Goal: Task Accomplishment & Management: Manage account settings

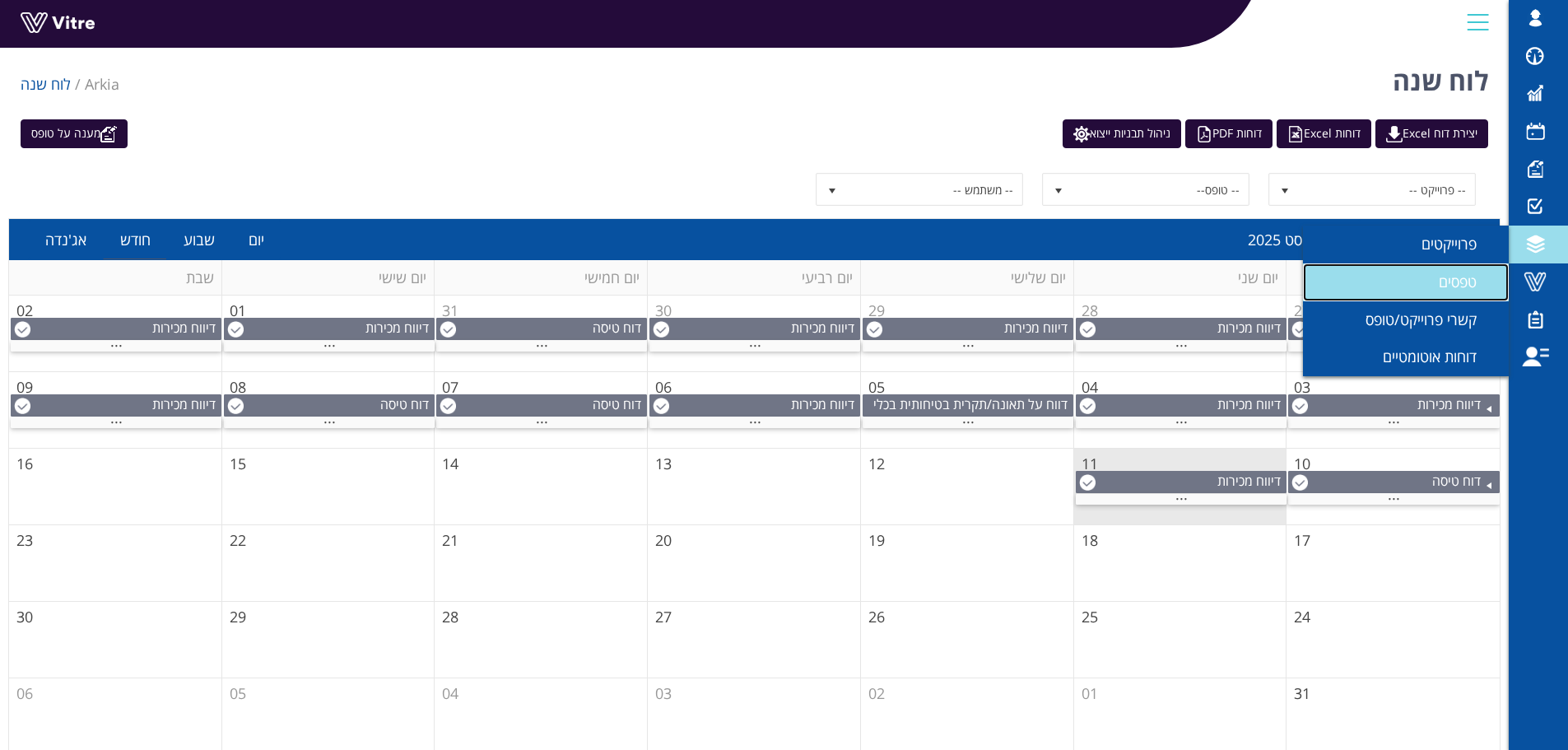
click at [1472, 278] on span "טפסים" at bounding box center [1467, 281] width 58 height 20
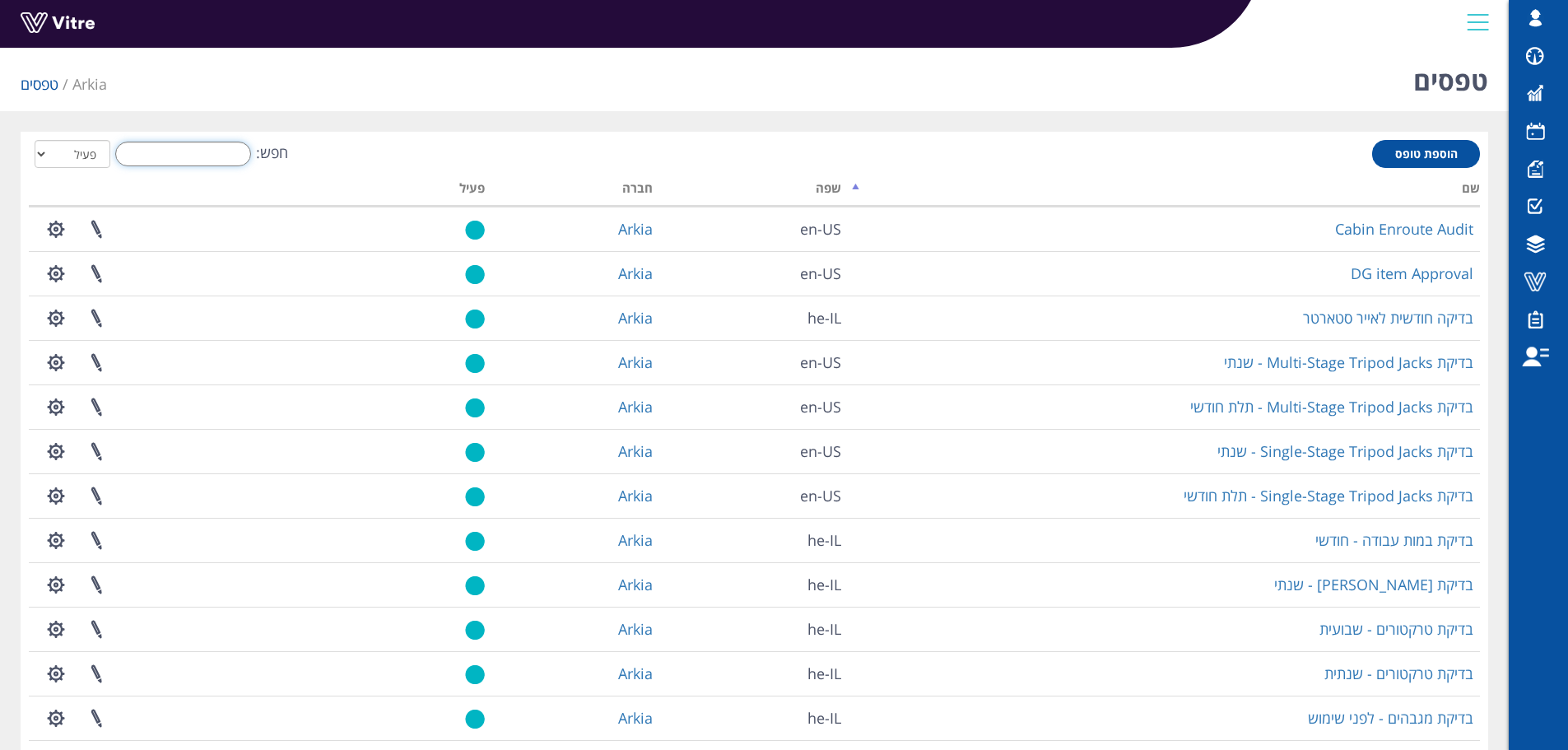
click at [225, 161] on input "חפש:" at bounding box center [183, 154] width 136 height 25
drag, startPoint x: 257, startPoint y: 164, endPoint x: 228, endPoint y: 162, distance: 29.1
click at [228, 162] on input "חפש:" at bounding box center [183, 154] width 136 height 25
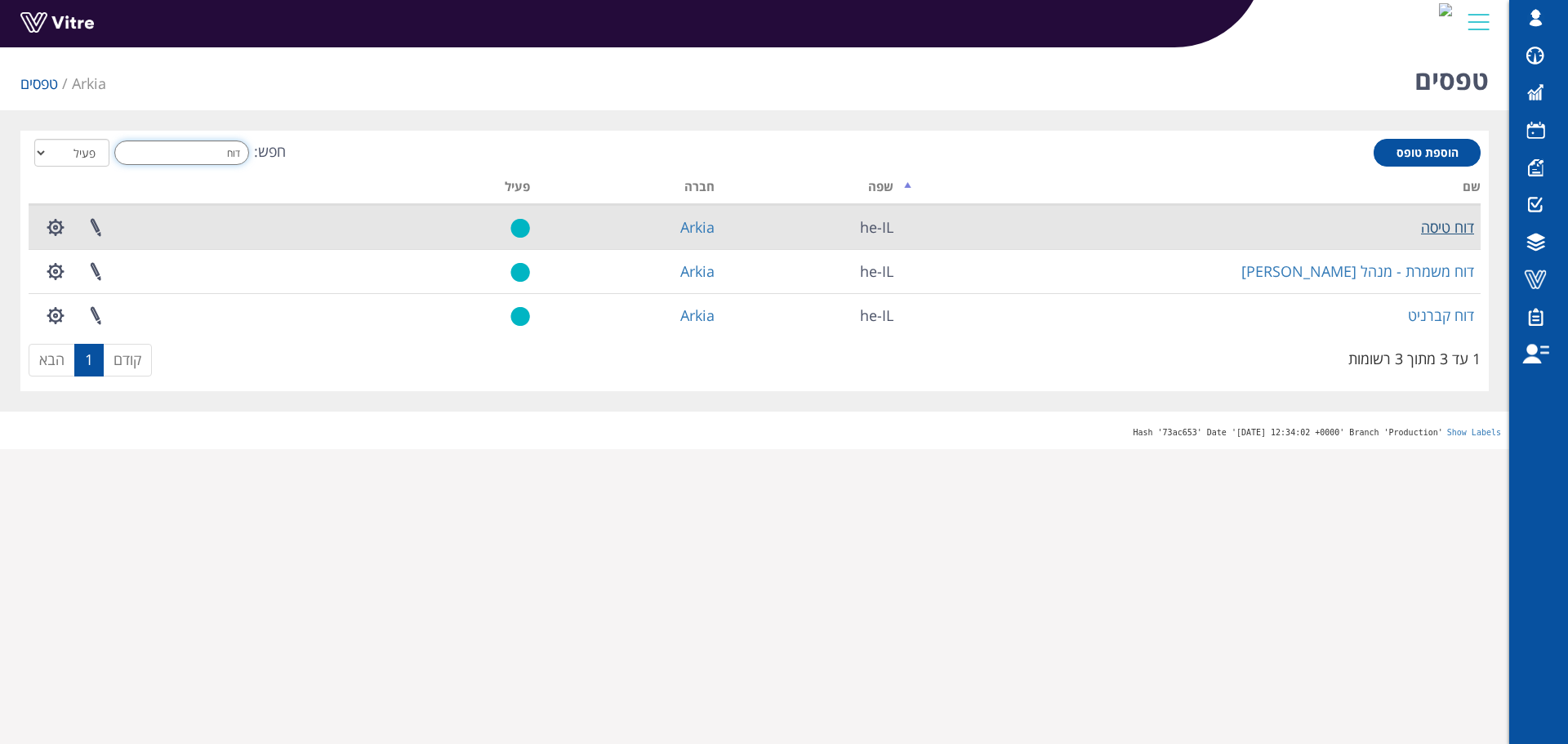
type input "דוח"
click at [1446, 228] on link "דוח טיסה" at bounding box center [1447, 227] width 53 height 20
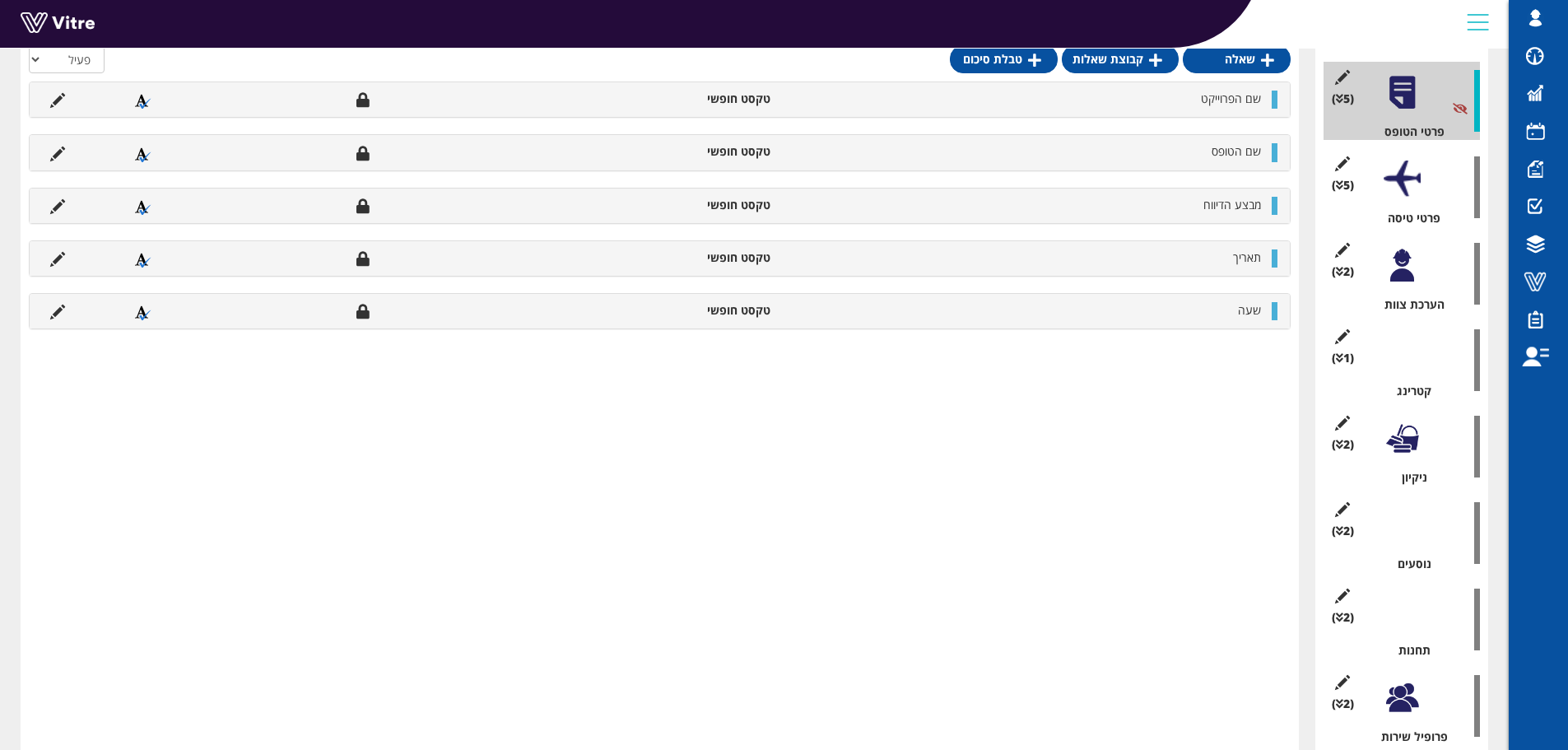
scroll to position [174, 0]
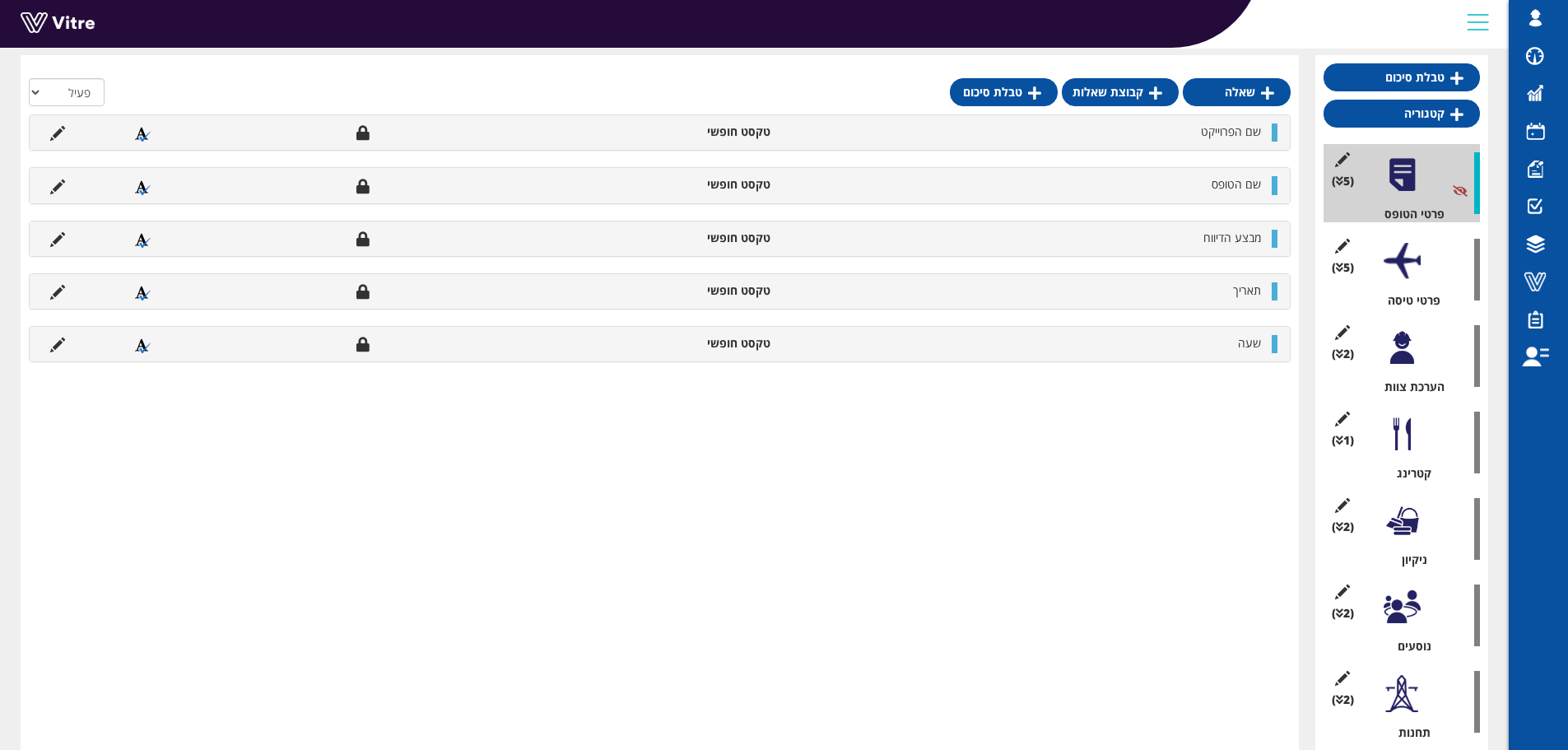
click at [1410, 250] on div at bounding box center [1401, 261] width 37 height 37
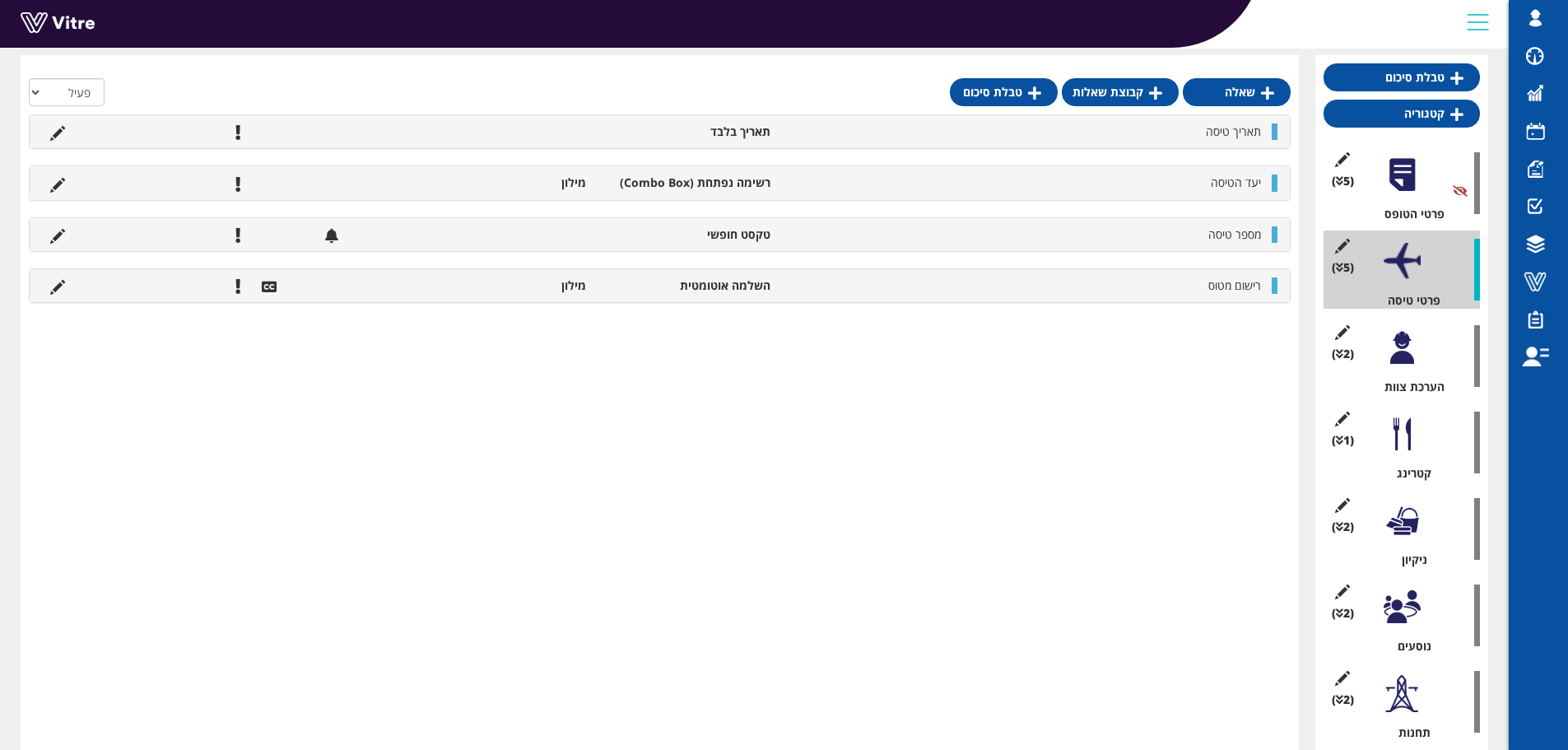
click at [1404, 361] on div at bounding box center [1401, 347] width 37 height 37
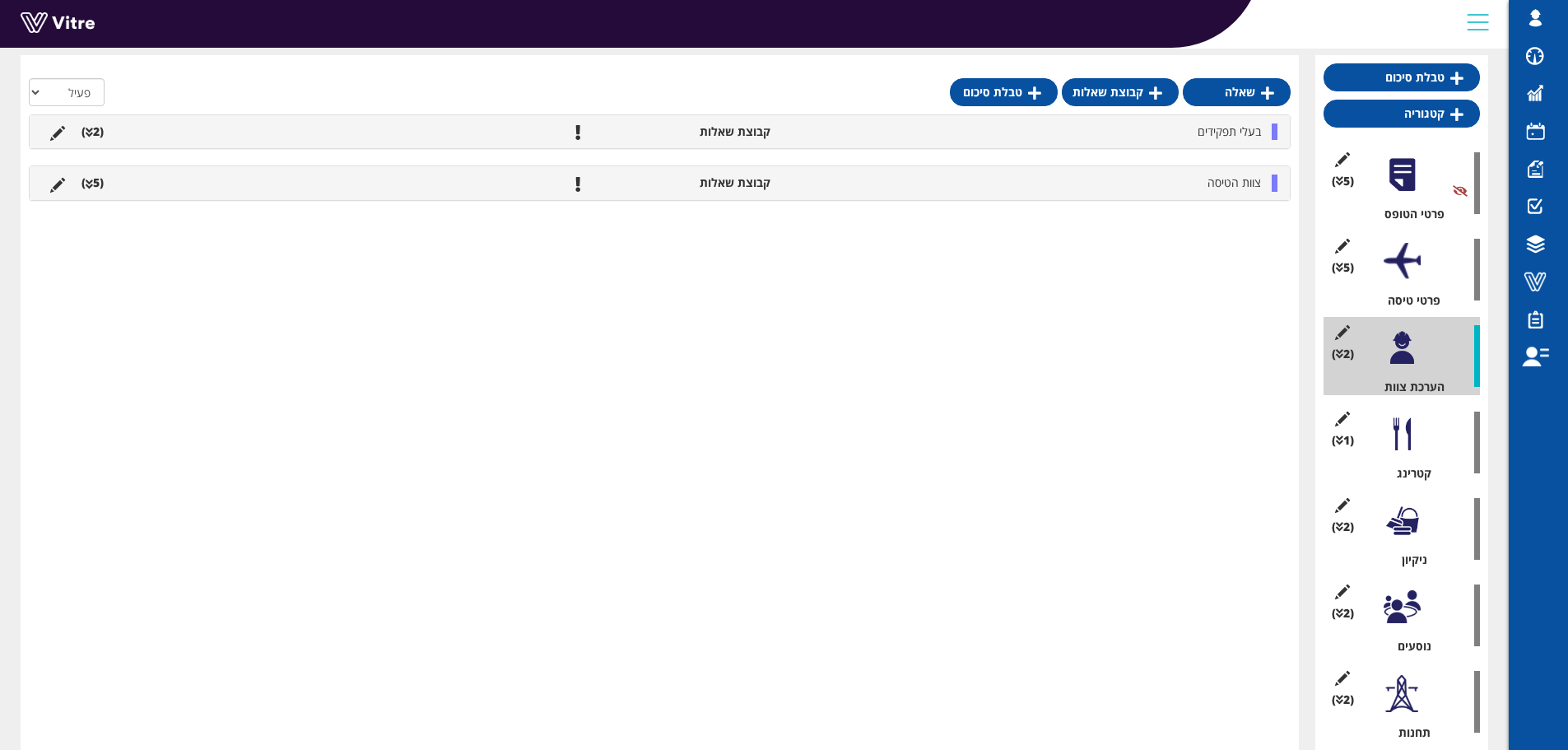
click at [98, 130] on li "(2 )" at bounding box center [92, 132] width 39 height 17
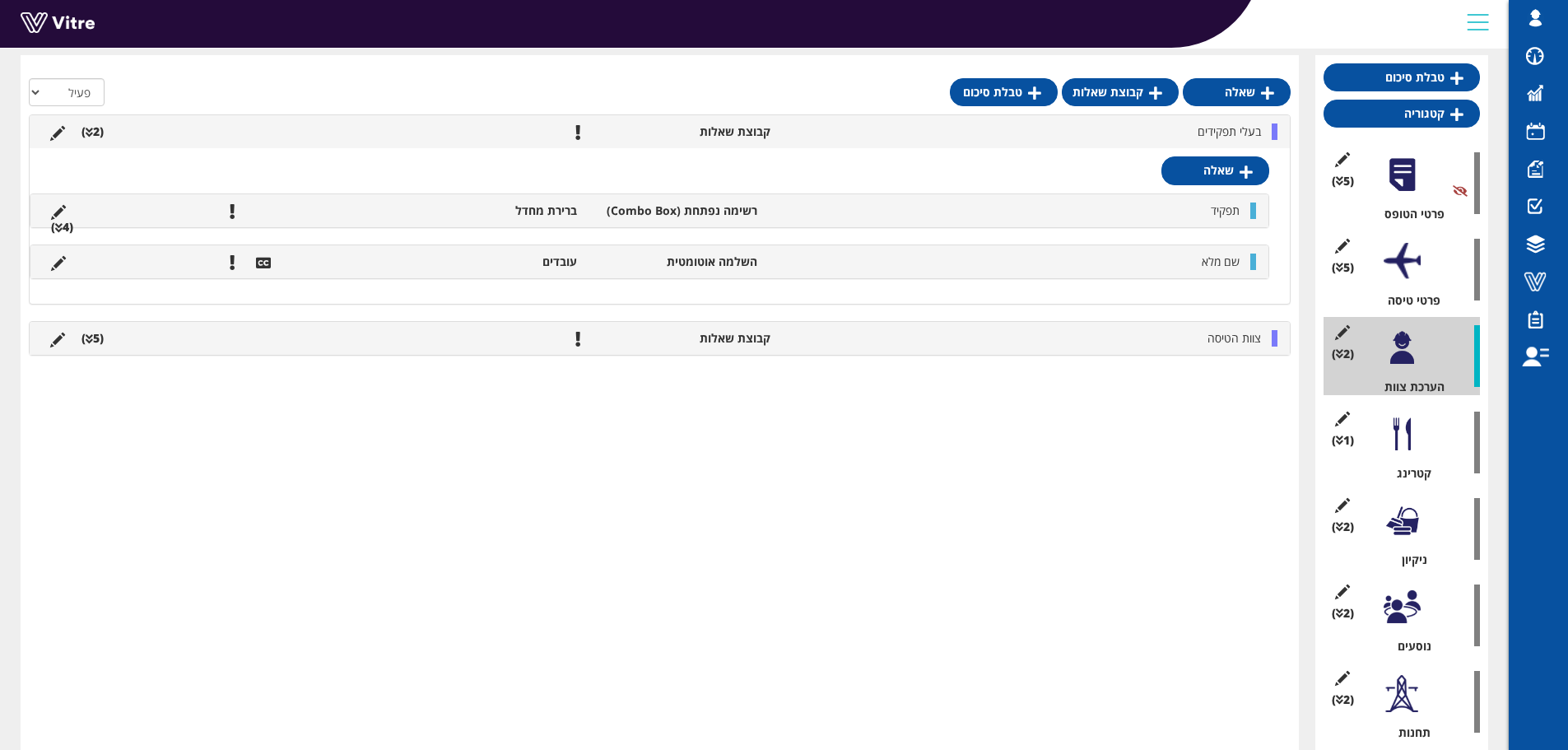
click at [53, 259] on icon at bounding box center [59, 263] width 15 height 15
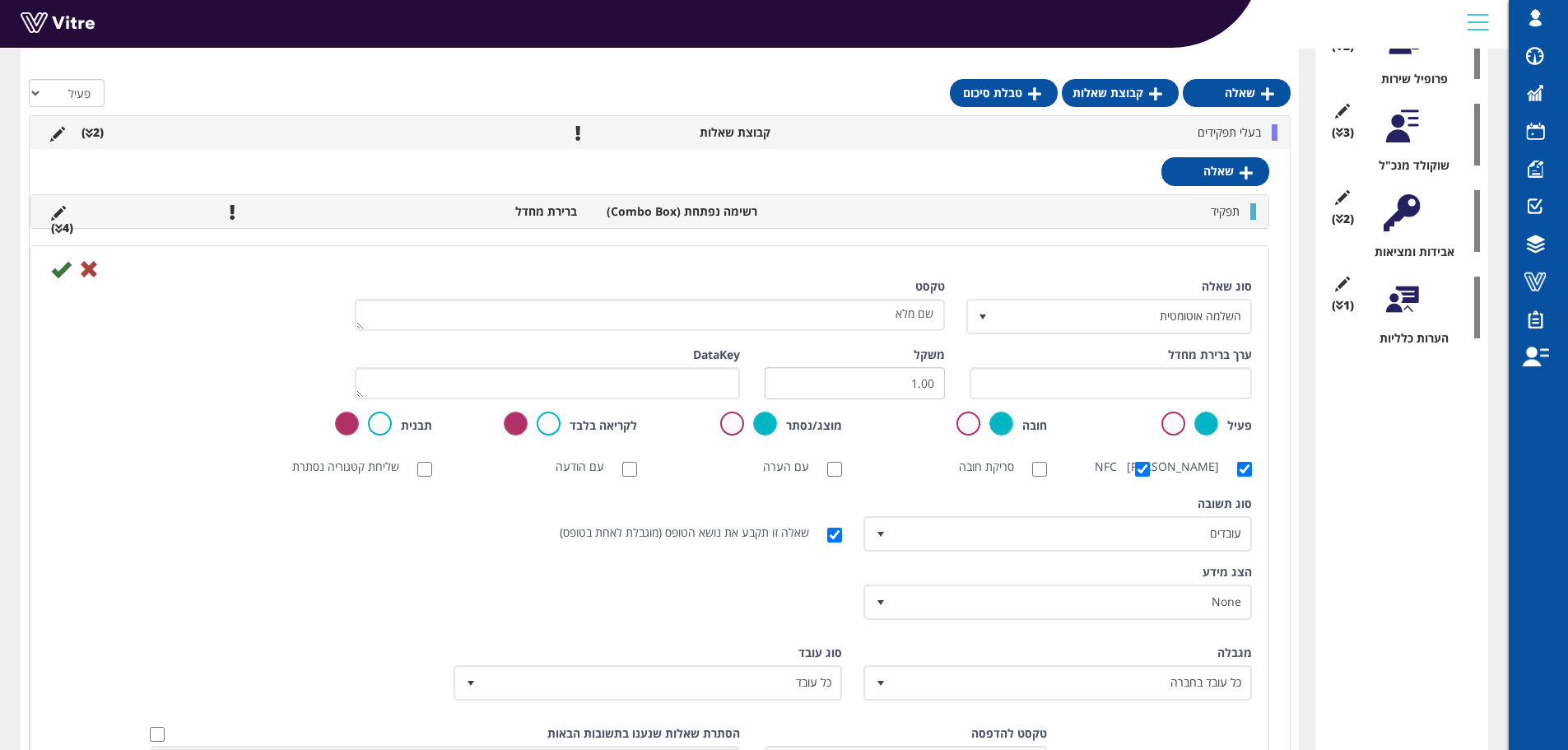
scroll to position [914, 0]
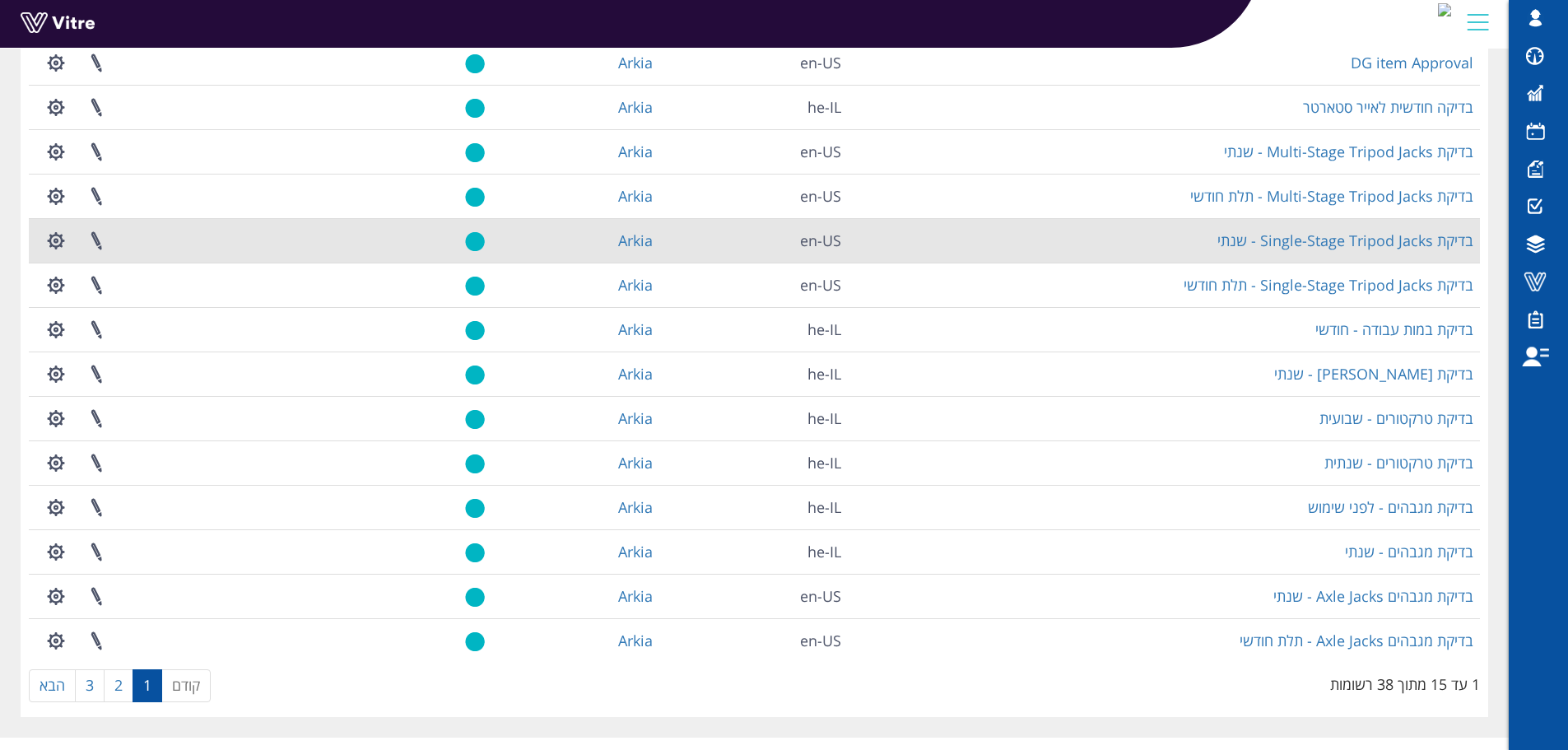
scroll to position [236, 0]
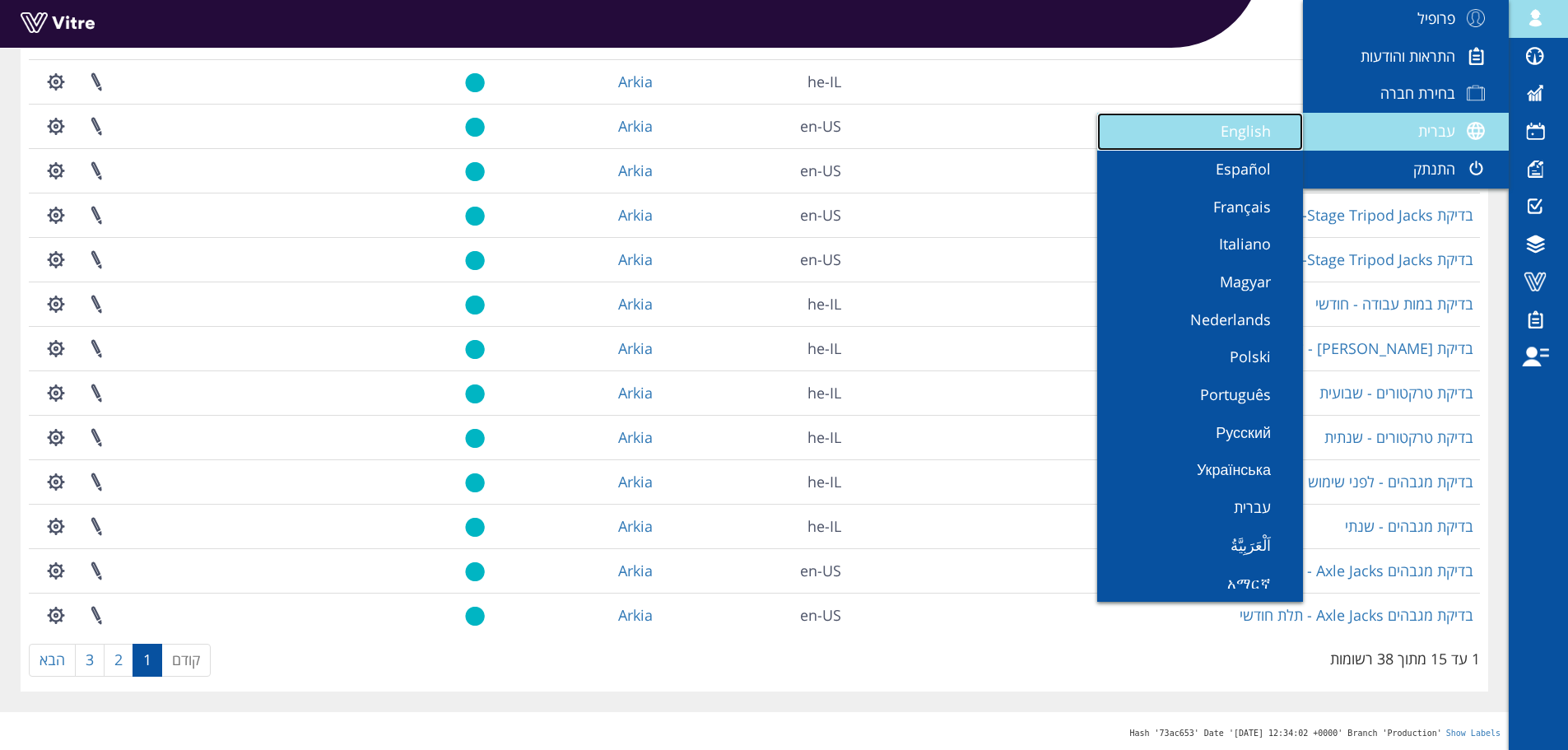
click at [1234, 138] on span "English" at bounding box center [1255, 131] width 70 height 20
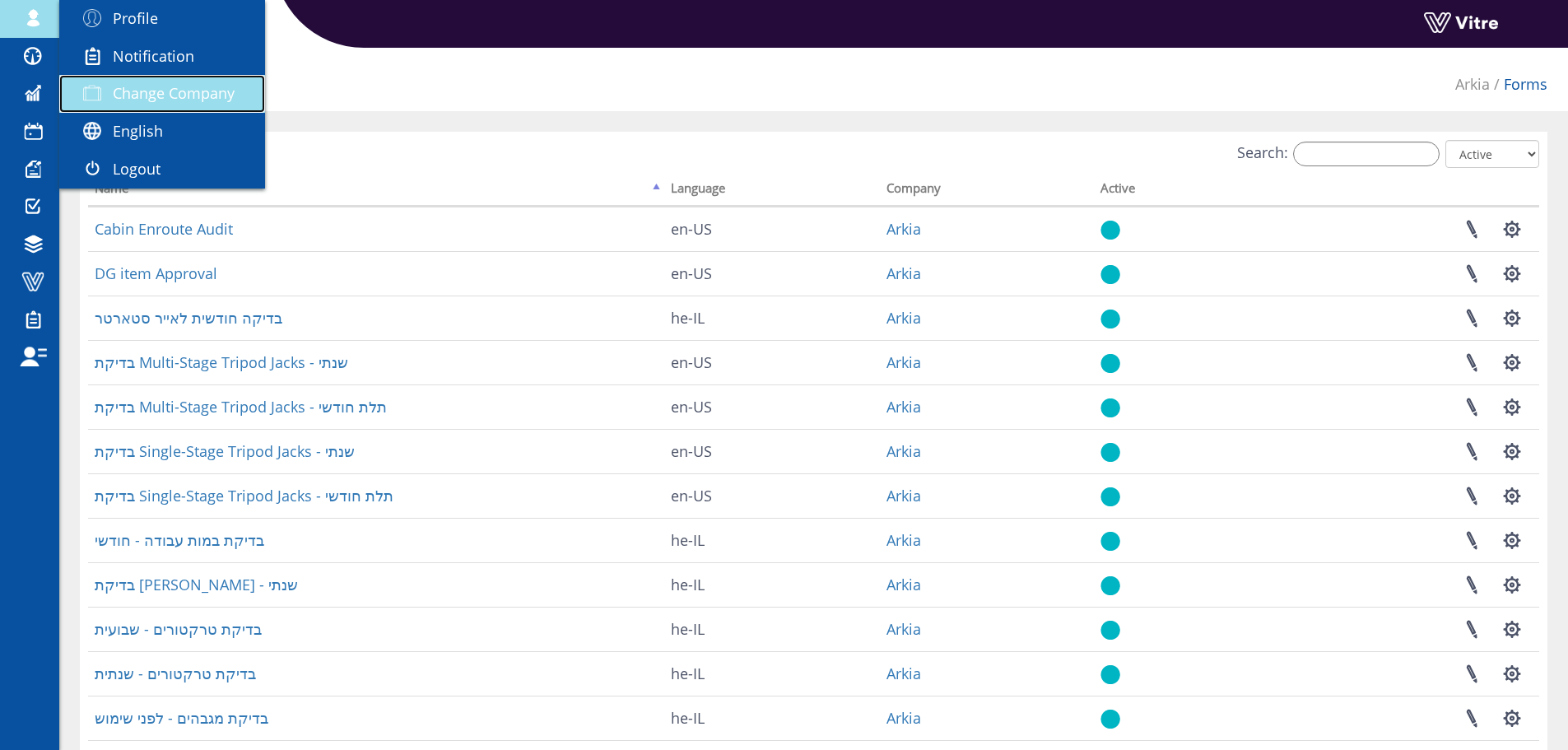
click at [195, 96] on span "Change Company" at bounding box center [174, 93] width 122 height 20
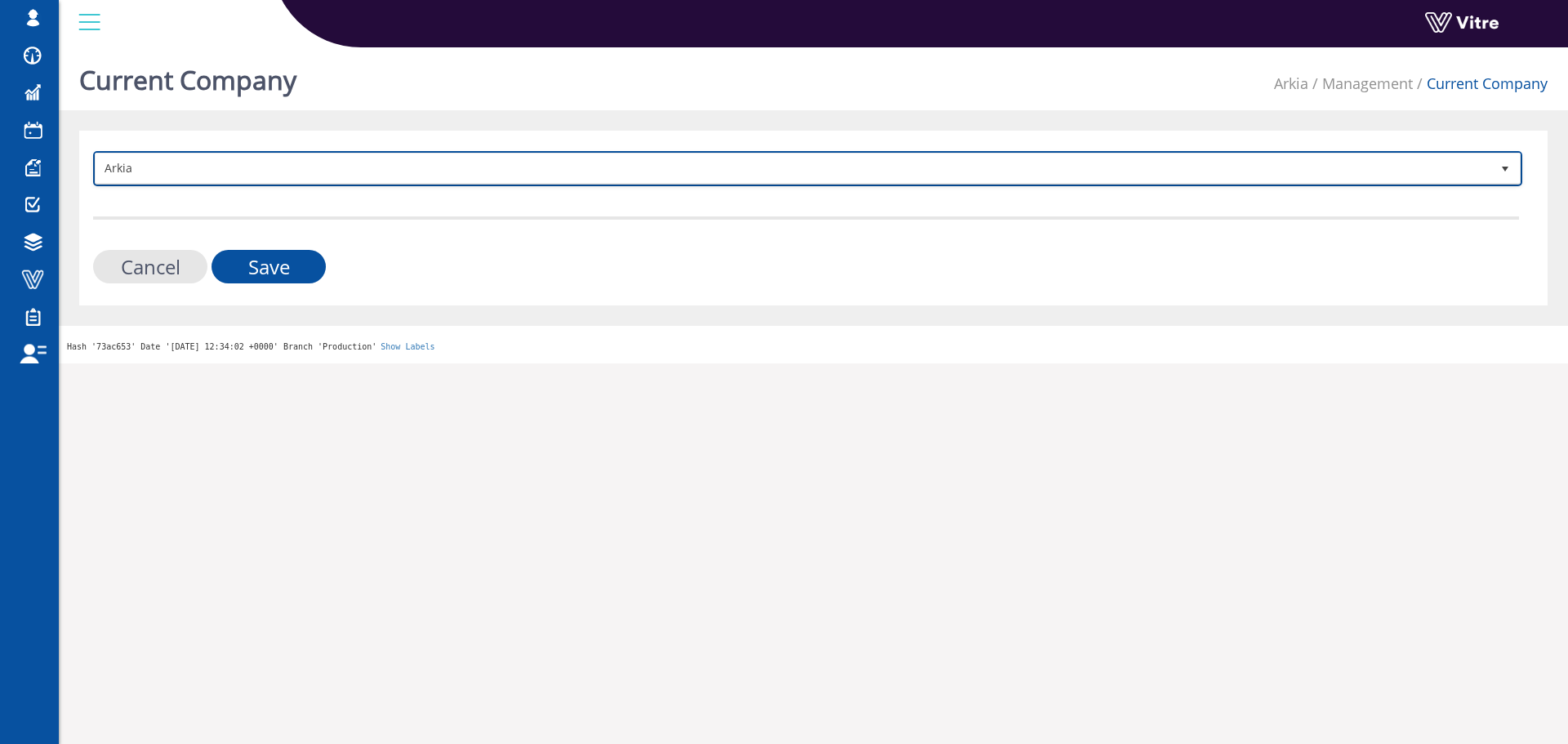
click at [303, 176] on span "Arkia" at bounding box center [793, 169] width 1395 height 29
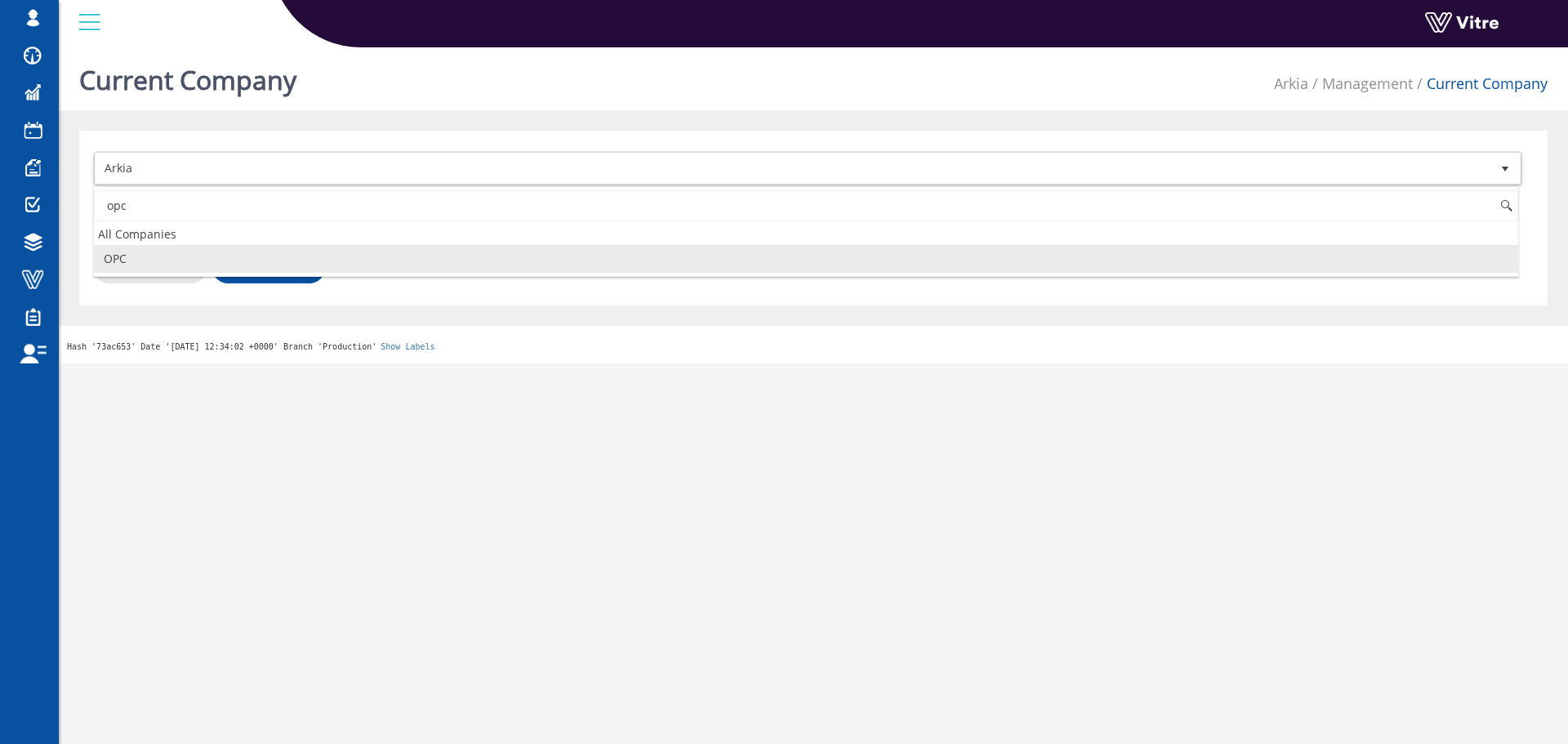
click at [187, 251] on li "OPC" at bounding box center [806, 259] width 1424 height 28
type input "opc"
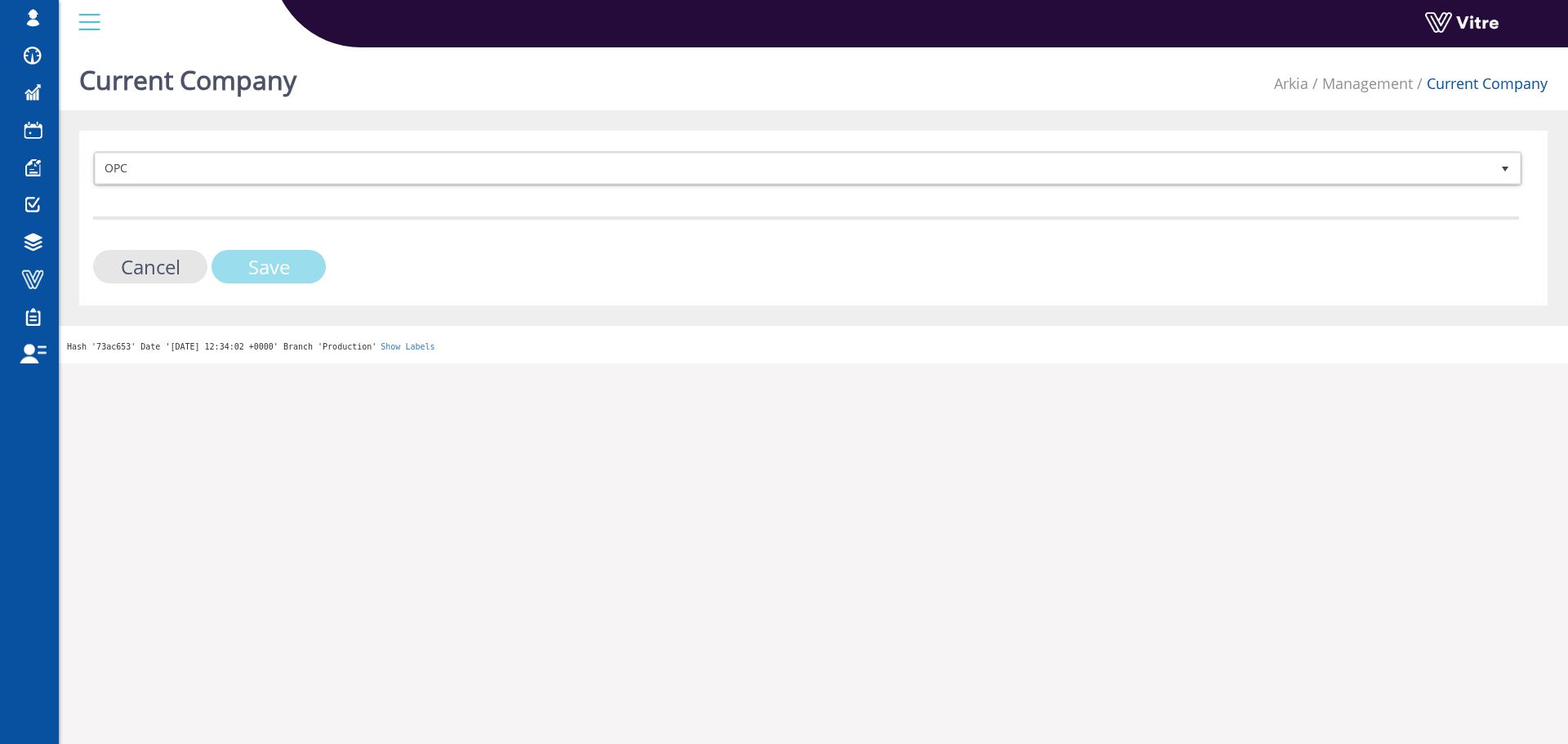
click at [233, 252] on input "Save" at bounding box center [268, 266] width 115 height 34
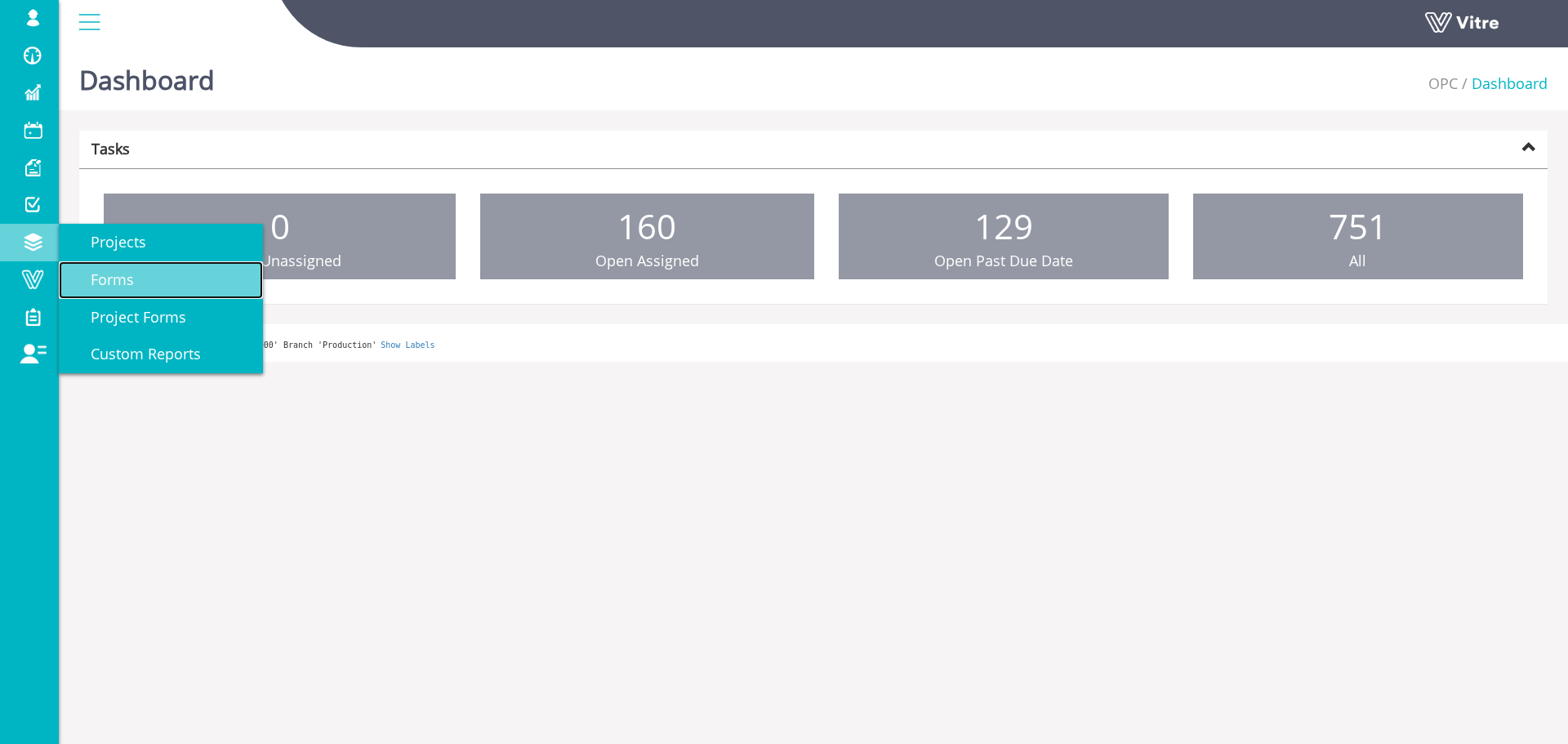
click at [186, 277] on link "Forms" at bounding box center [160, 280] width 204 height 38
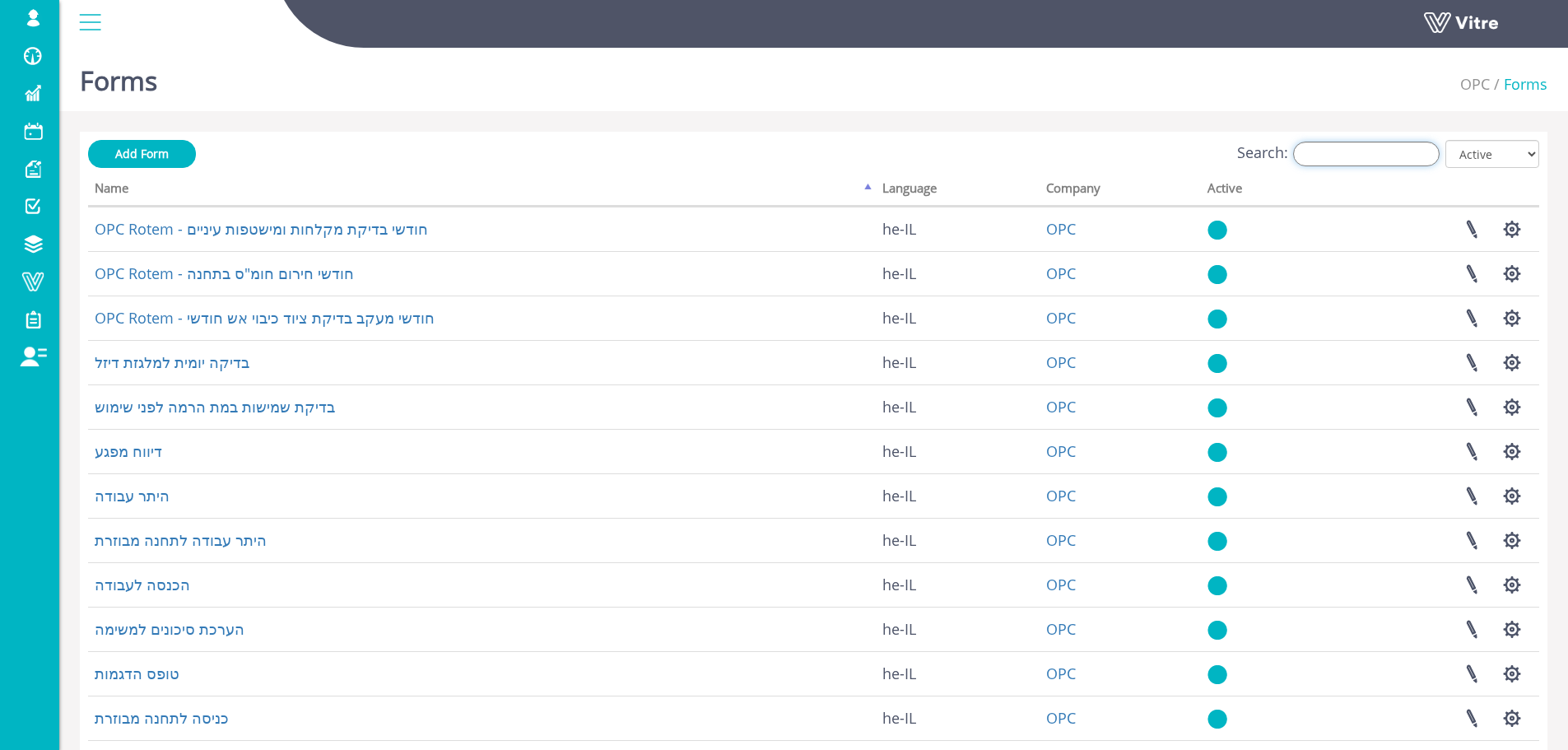
click at [1407, 163] on input "Search:" at bounding box center [1366, 154] width 147 height 25
type input "s"
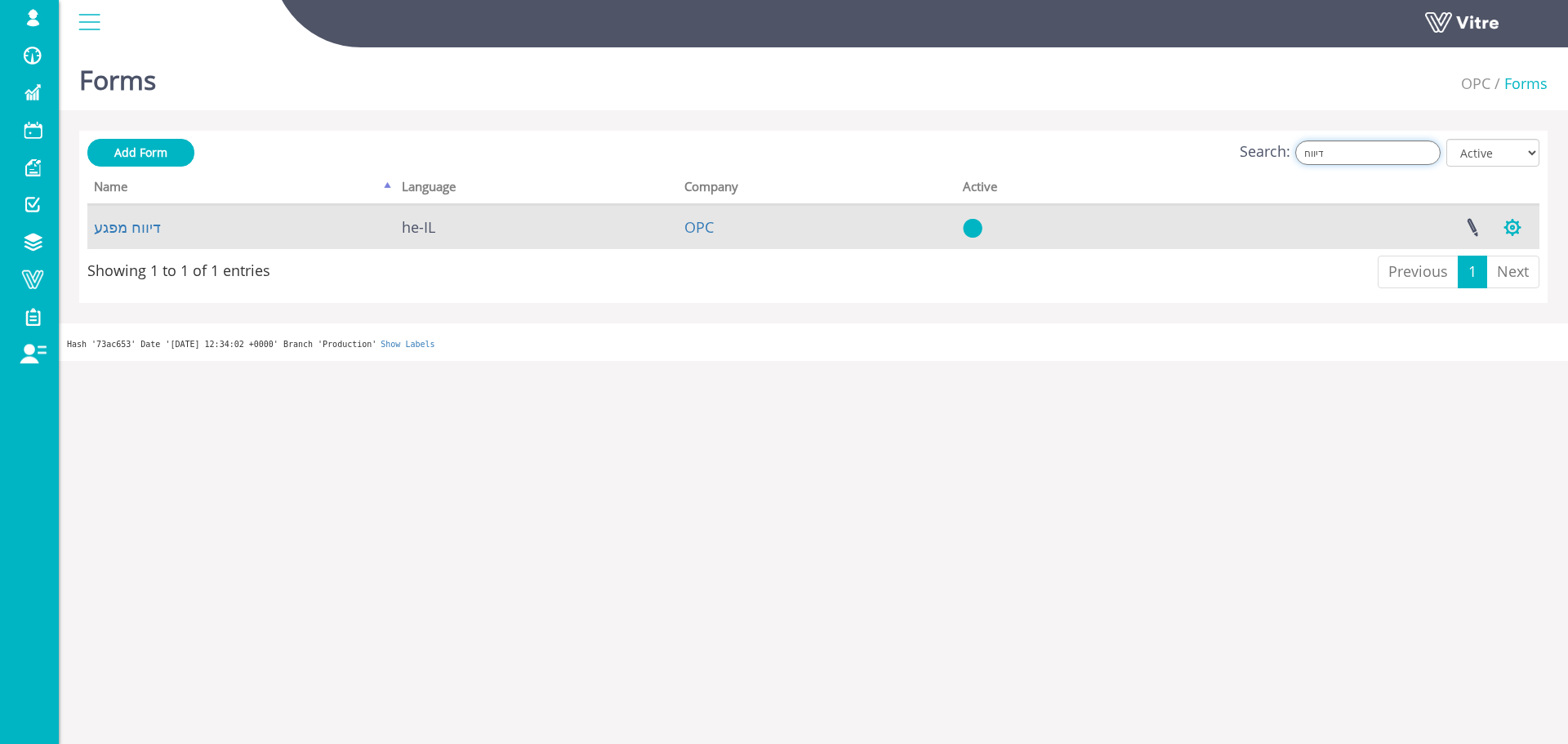
type input "דיווח"
click at [1520, 212] on button "button" at bounding box center [1512, 227] width 41 height 43
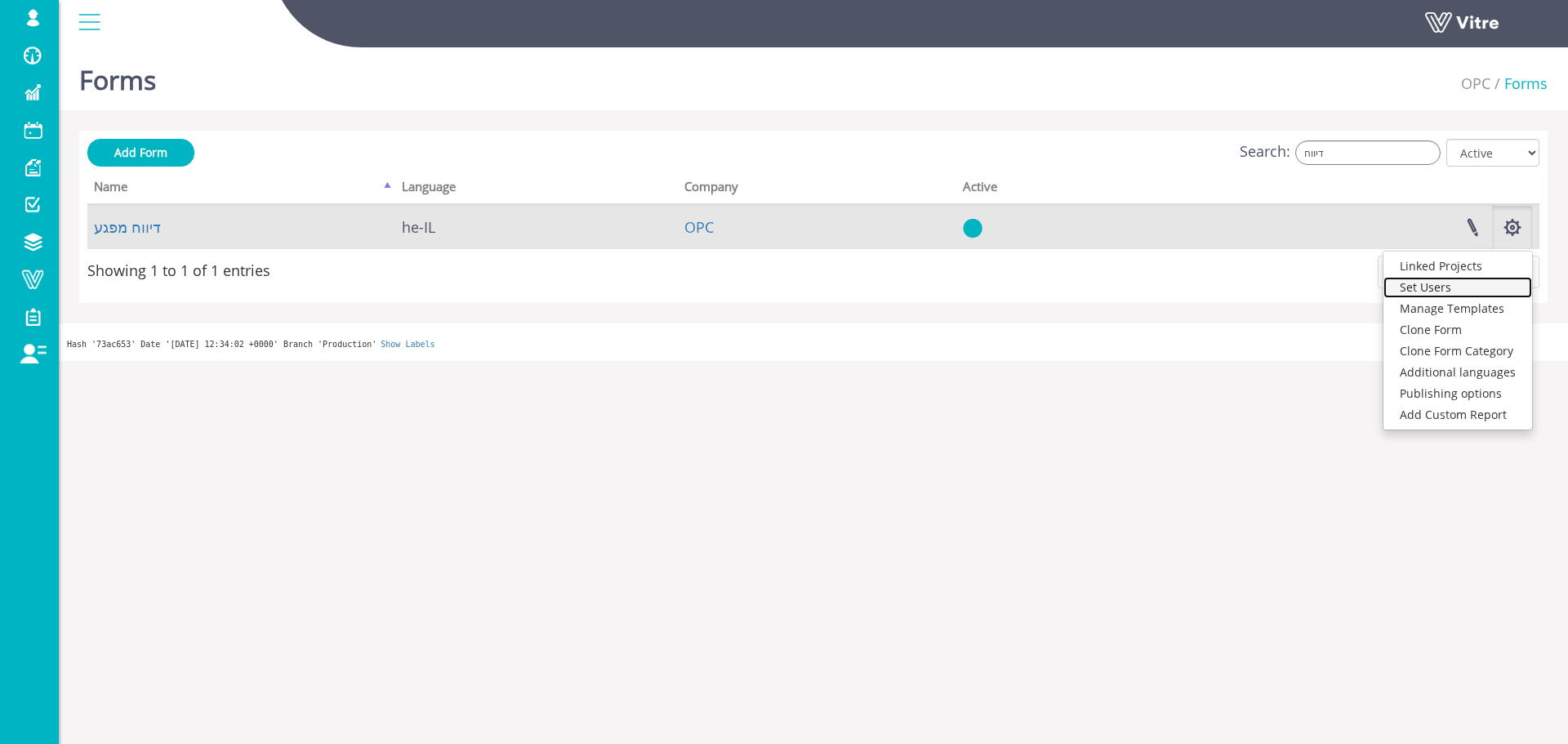
click at [1492, 290] on link "Set Users" at bounding box center [1458, 287] width 149 height 21
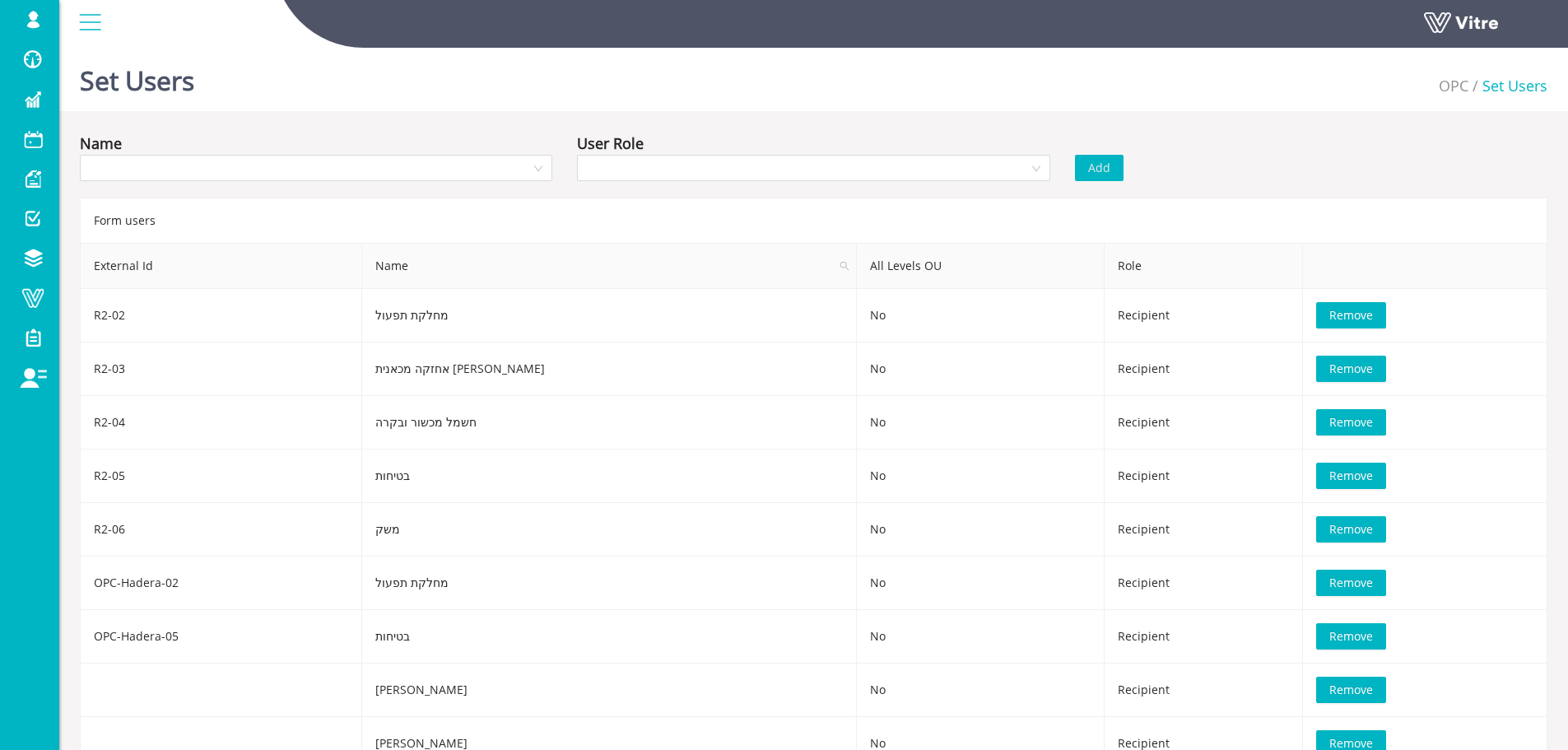
click at [486, 200] on div "Form users" at bounding box center [813, 219] width 1467 height 45
click at [489, 184] on div "Name" at bounding box center [316, 161] width 497 height 58
drag, startPoint x: 489, startPoint y: 184, endPoint x: 493, endPoint y: 172, distance: 12.6
click at [489, 182] on div "Name" at bounding box center [316, 161] width 497 height 58
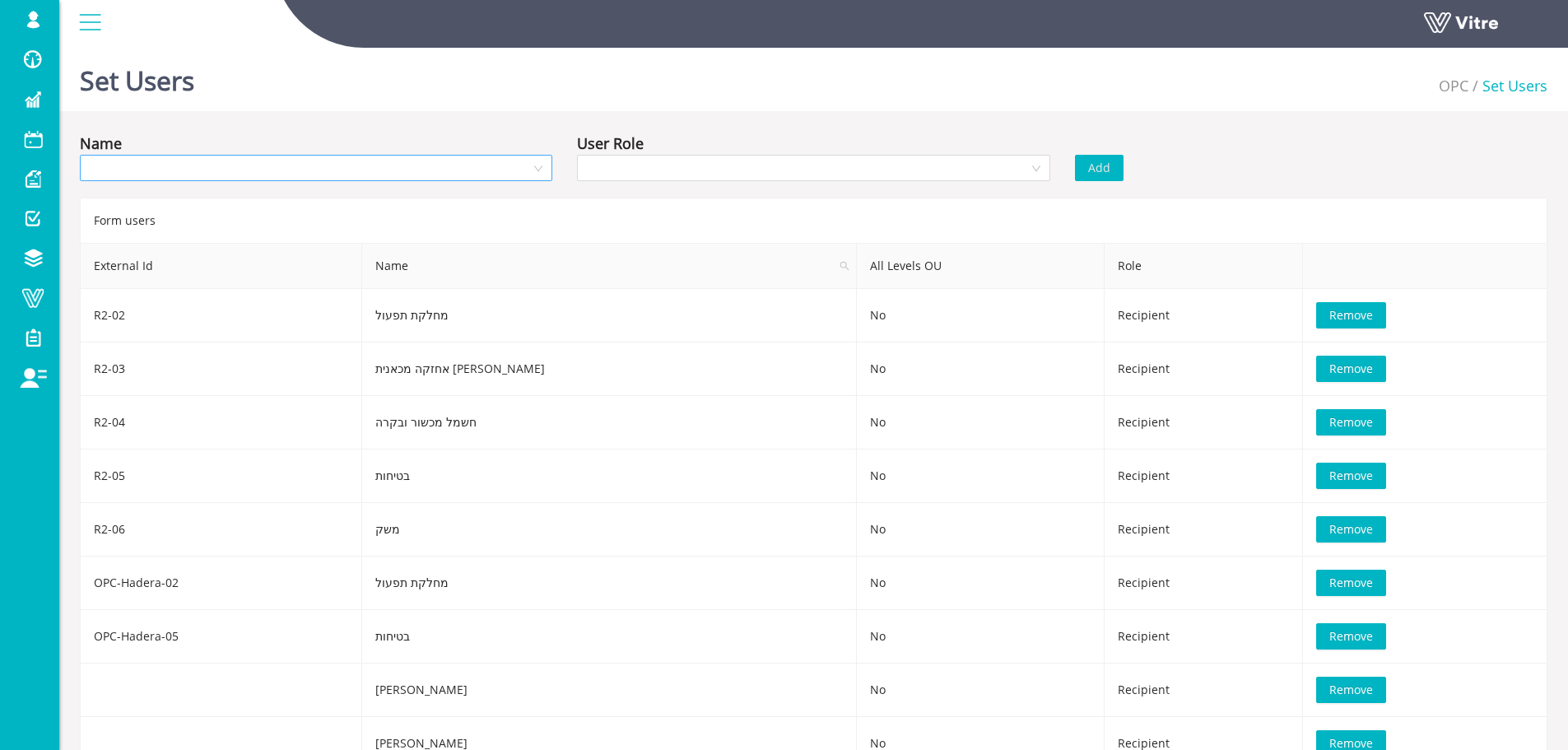
click at [493, 172] on input "search" at bounding box center [310, 168] width 441 height 25
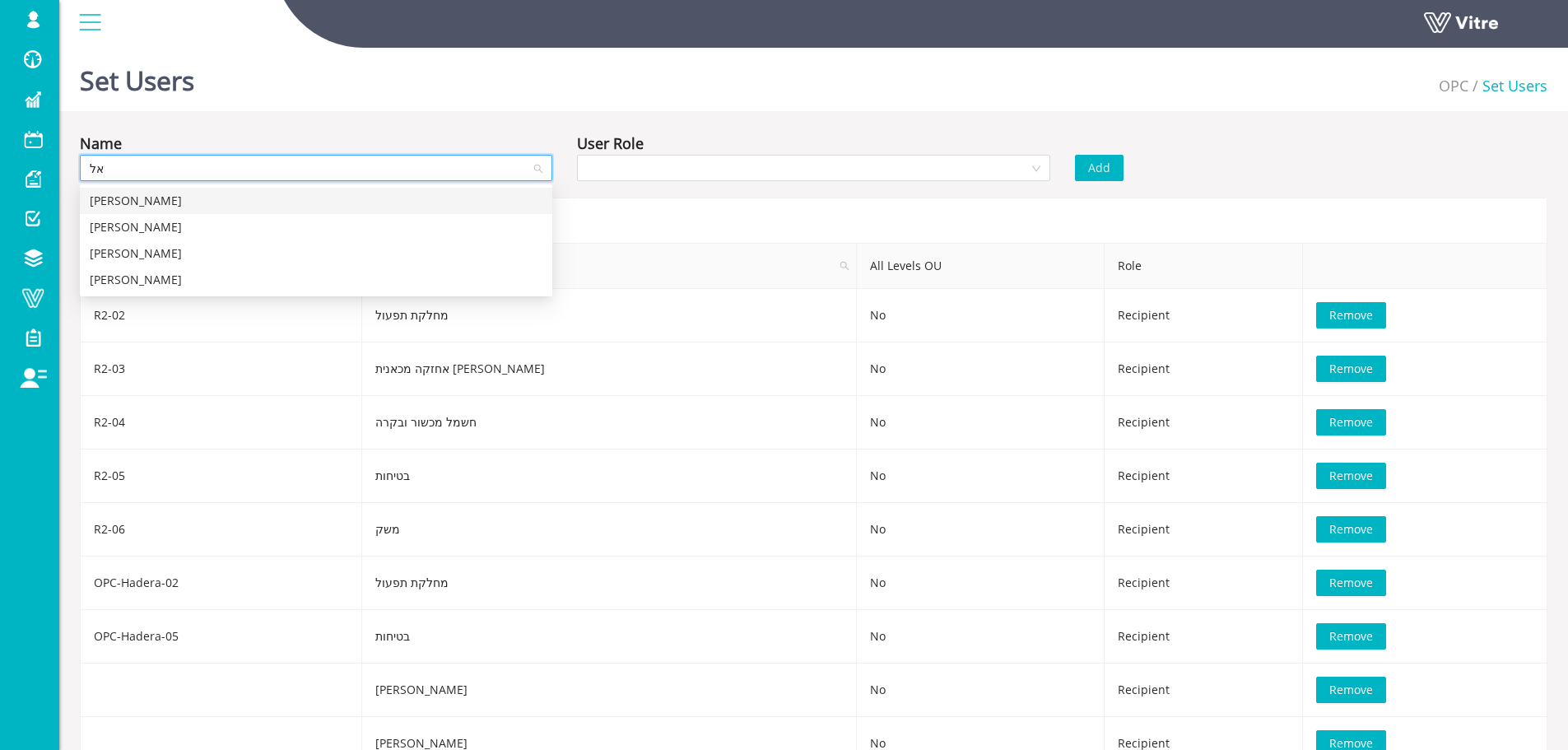
type input "א"
type input "משה"
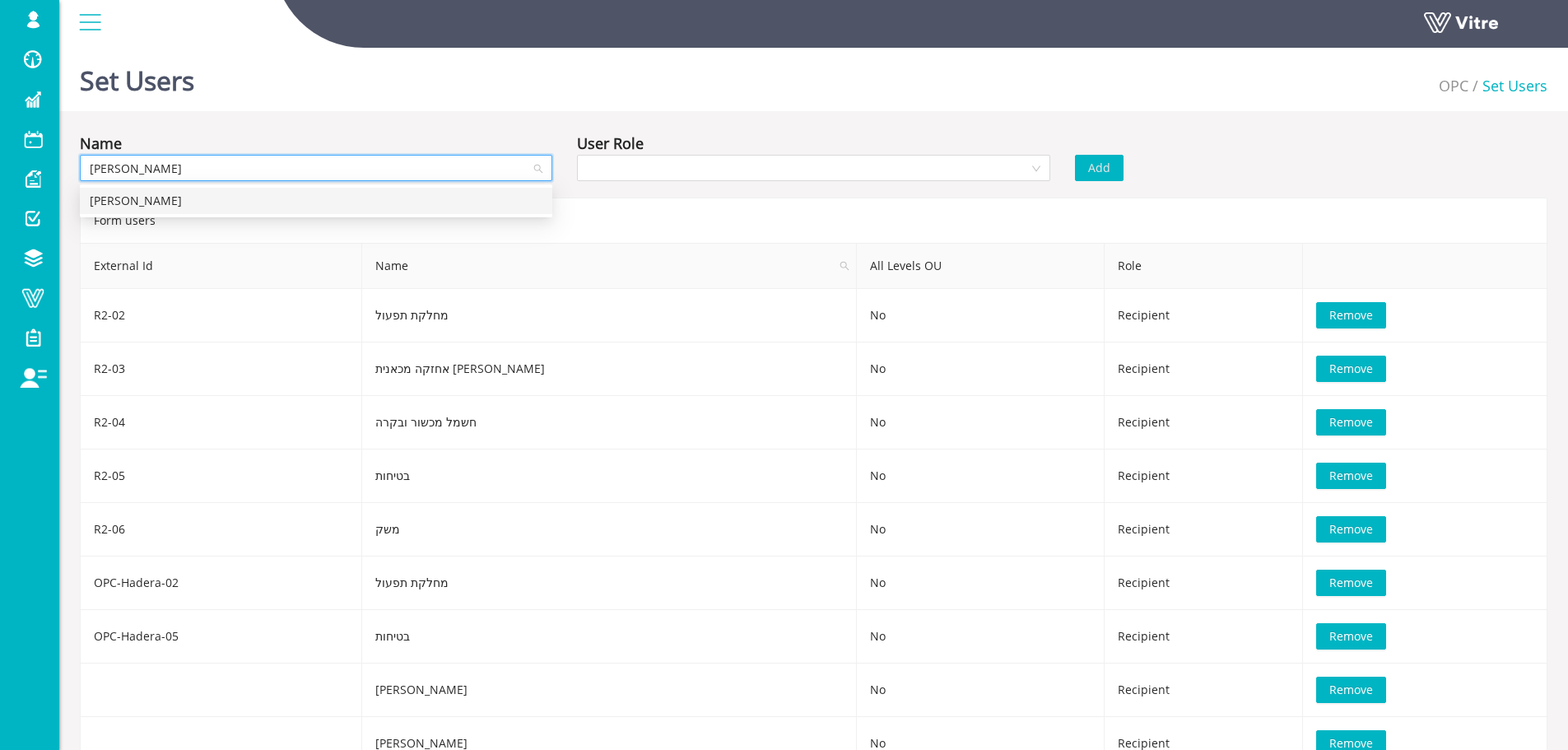
click at [459, 205] on div "משה אבטה" at bounding box center [316, 200] width 453 height 18
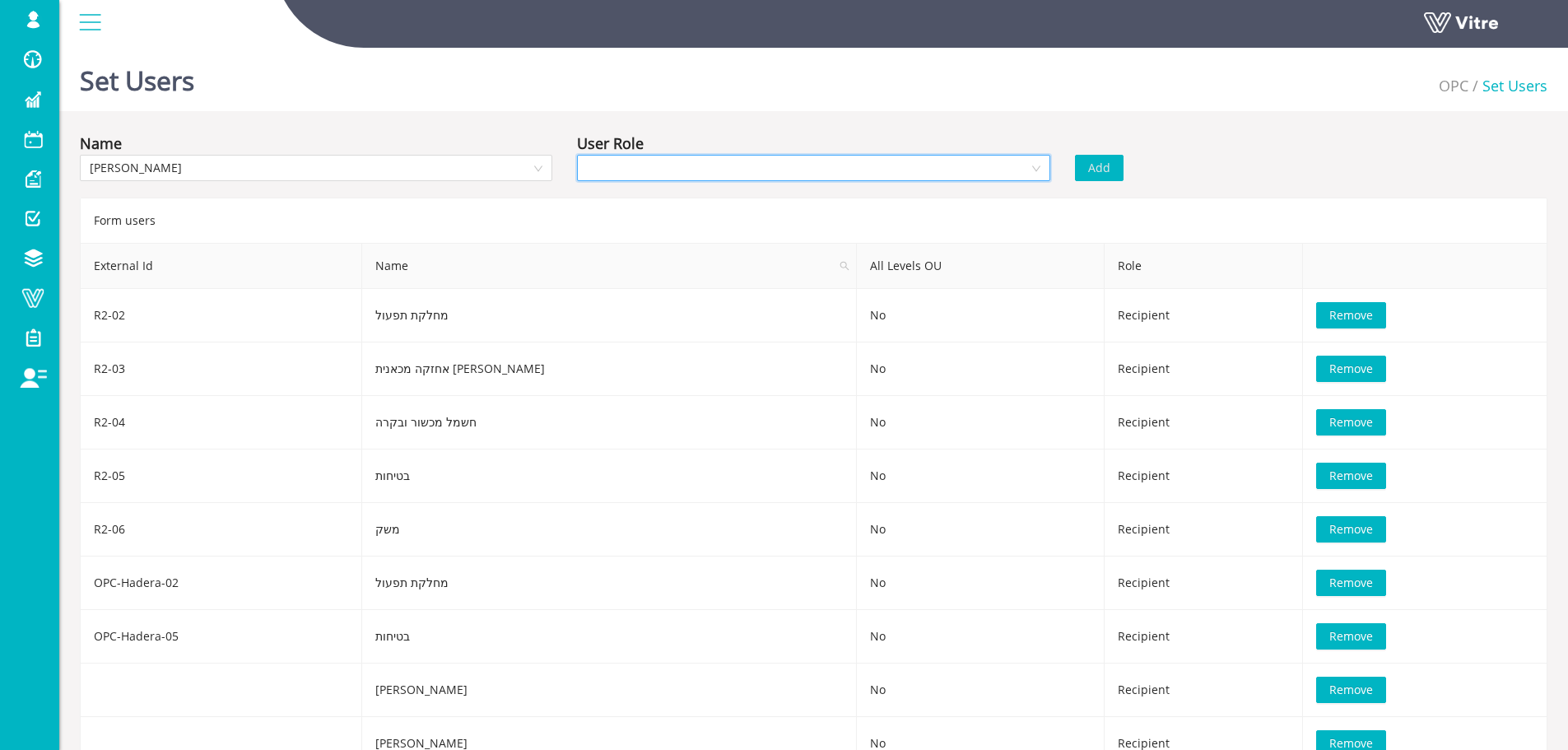
click at [786, 171] on input "search" at bounding box center [807, 168] width 441 height 25
drag, startPoint x: 762, startPoint y: 239, endPoint x: 775, endPoint y: 232, distance: 14.8
click at [775, 232] on div "Recipient" at bounding box center [812, 227] width 473 height 26
click at [1075, 173] on button "Add" at bounding box center [1099, 168] width 49 height 26
